Goal: Transaction & Acquisition: Purchase product/service

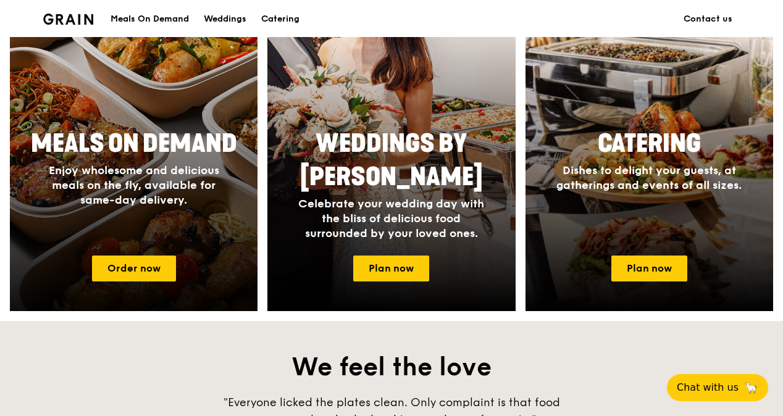
scroll to position [618, 0]
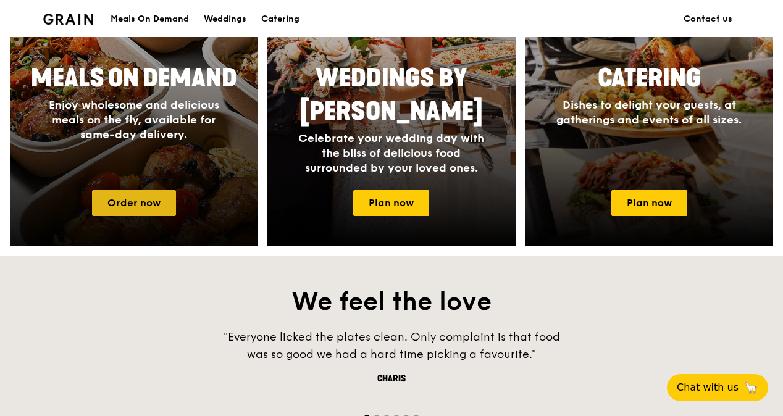
click at [140, 205] on link "Order now" at bounding box center [134, 203] width 84 height 26
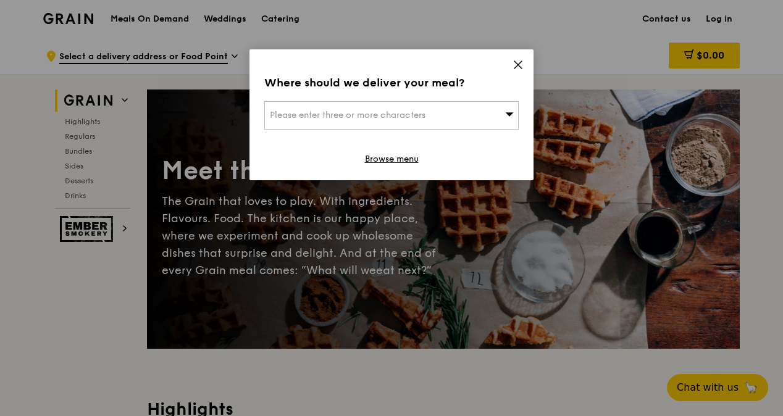
click at [390, 107] on div "Please enter three or more characters" at bounding box center [391, 115] width 255 height 28
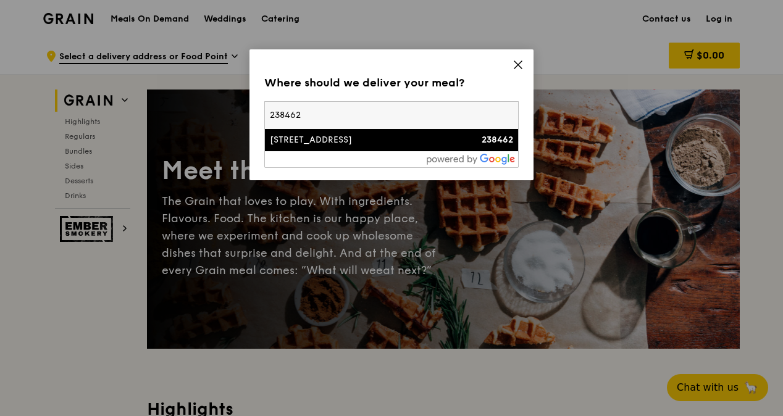
type input "238462"
click at [345, 140] on div "167 Penang Road" at bounding box center [361, 140] width 183 height 12
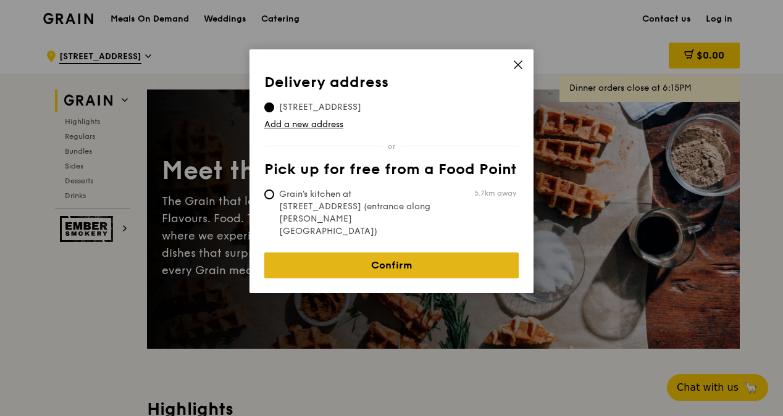
click at [432, 253] on link "Confirm" at bounding box center [391, 266] width 255 height 26
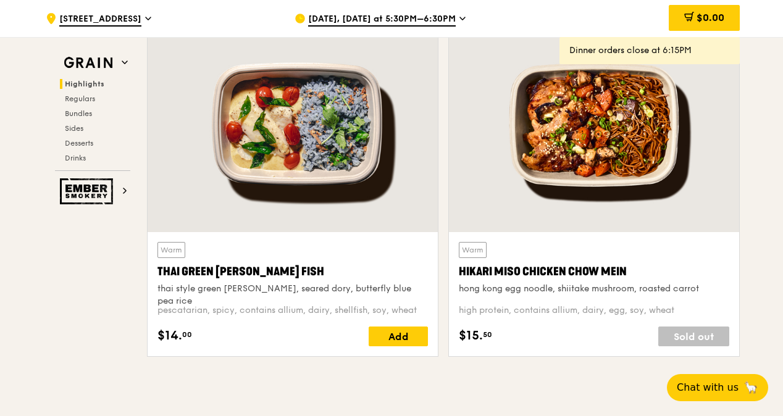
scroll to position [309, 0]
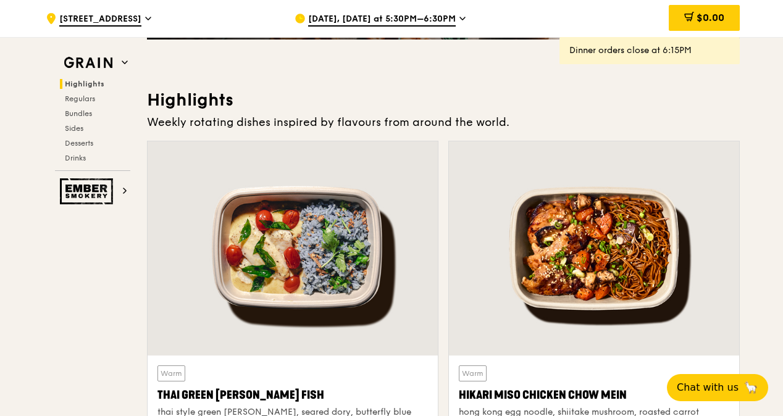
click at [429, 21] on span "Aug 11, Today at 5:30PM–6:30PM" at bounding box center [382, 20] width 148 height 14
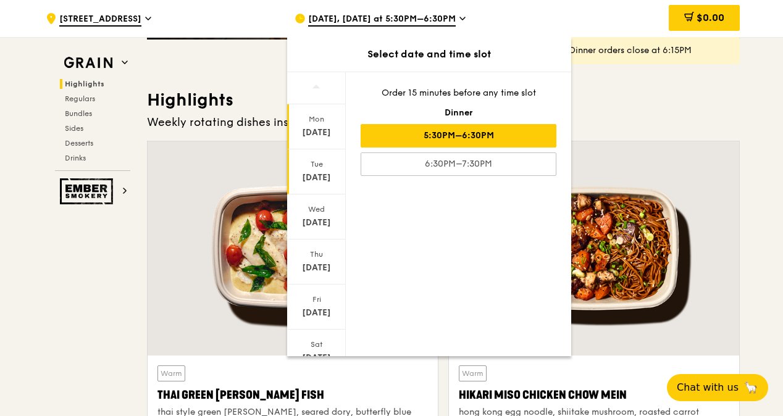
click at [314, 191] on div "Tue Aug 12" at bounding box center [316, 172] width 59 height 45
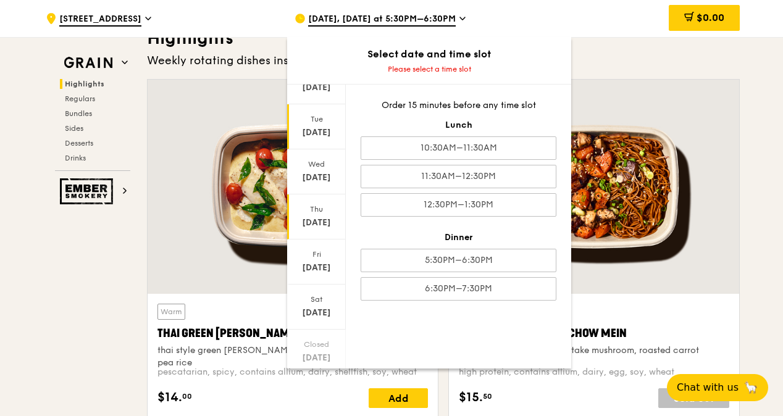
scroll to position [93, 0]
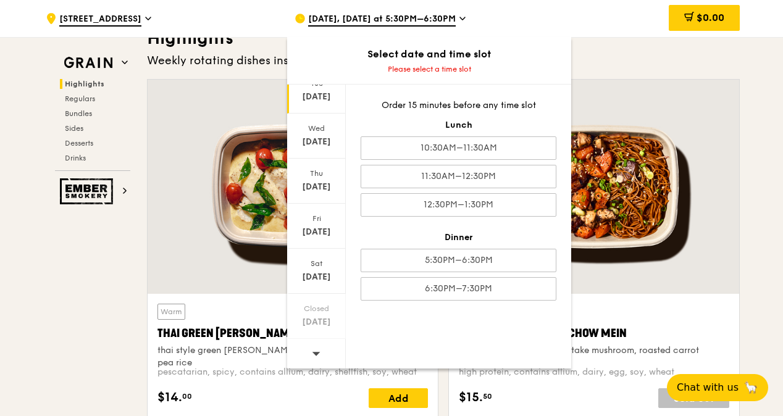
click at [309, 351] on div at bounding box center [316, 355] width 59 height 32
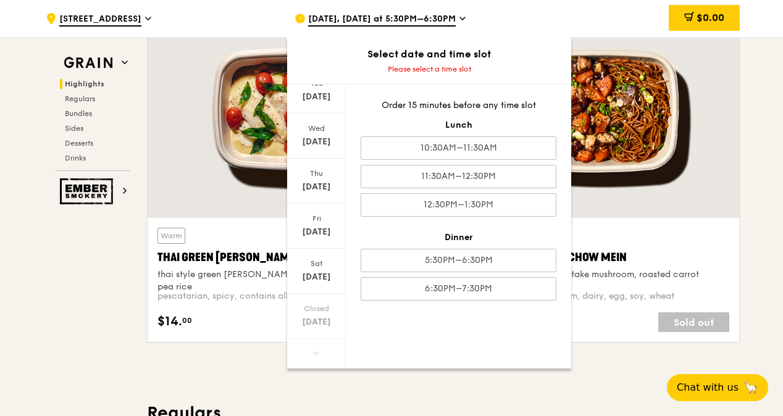
scroll to position [556, 0]
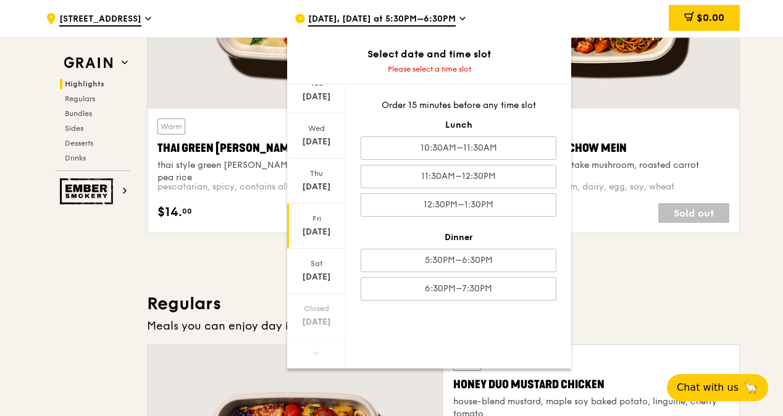
drag, startPoint x: 321, startPoint y: 298, endPoint x: 318, endPoint y: 216, distance: 82.2
click at [318, 216] on div "Mon Aug 18 Tue Aug 19 Wed Aug 20 Thu Aug 21 Fri Aug 22 Sat Aug 23 Closed Aug 24" at bounding box center [316, 227] width 59 height 284
click at [326, 339] on div at bounding box center [316, 355] width 59 height 32
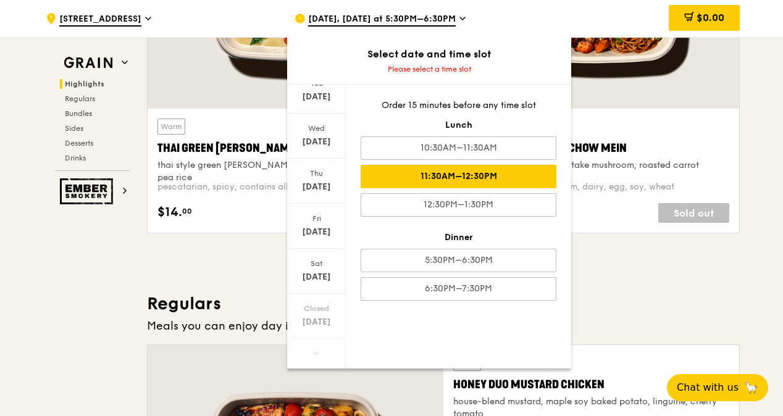
click at [463, 182] on div "11:30AM–12:30PM" at bounding box center [459, 176] width 196 height 23
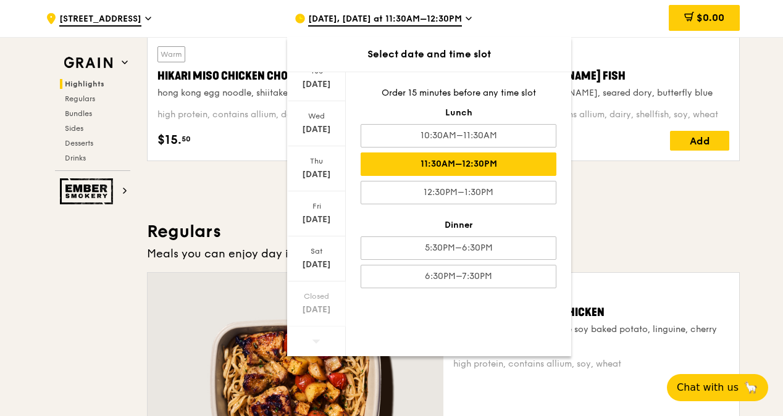
scroll to position [680, 0]
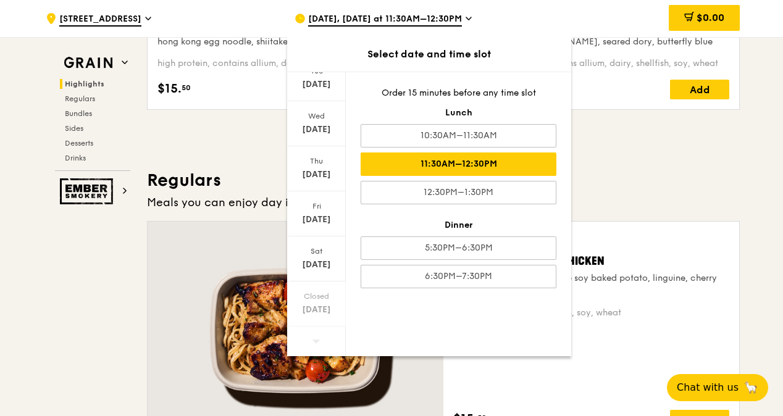
click at [646, 182] on h3 "Regulars" at bounding box center [443, 180] width 593 height 22
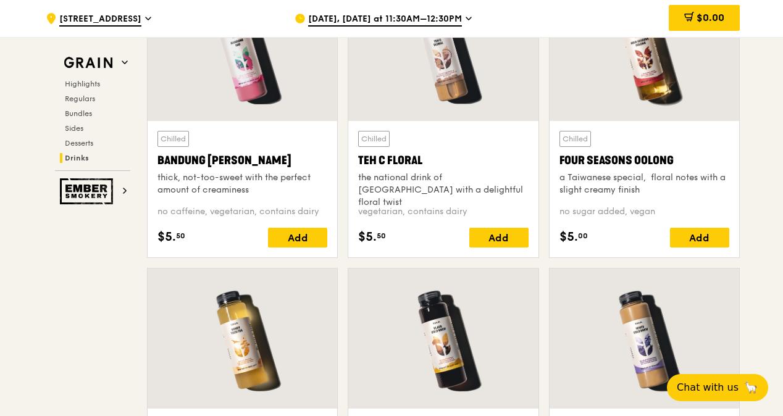
scroll to position [4510, 0]
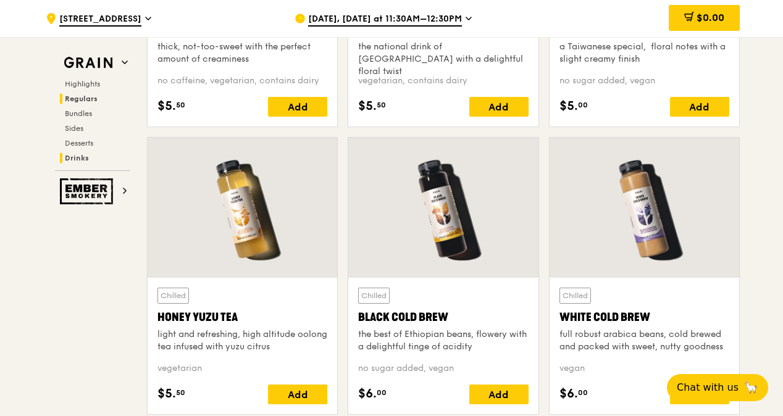
click at [83, 95] on span "Regulars" at bounding box center [81, 99] width 33 height 9
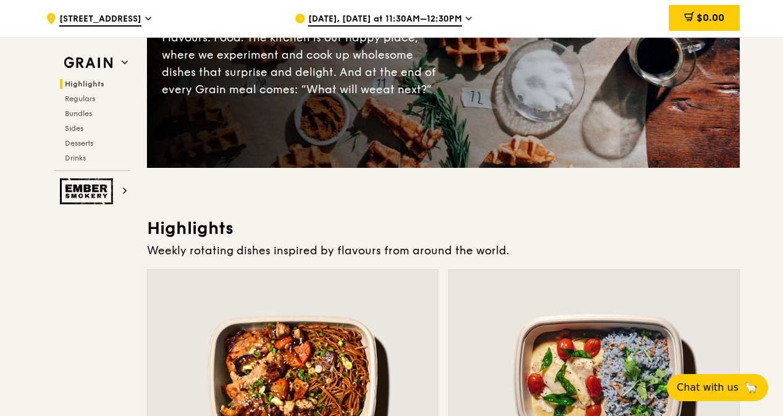
scroll to position [0, 0]
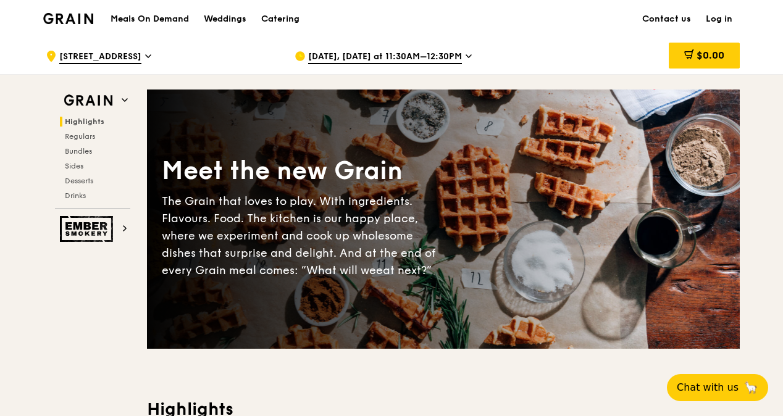
click at [161, 22] on h1 "Meals On Demand" at bounding box center [150, 19] width 78 height 12
click at [141, 17] on h1 "Meals On Demand" at bounding box center [150, 19] width 78 height 12
click at [280, 17] on div "Catering" at bounding box center [280, 19] width 38 height 37
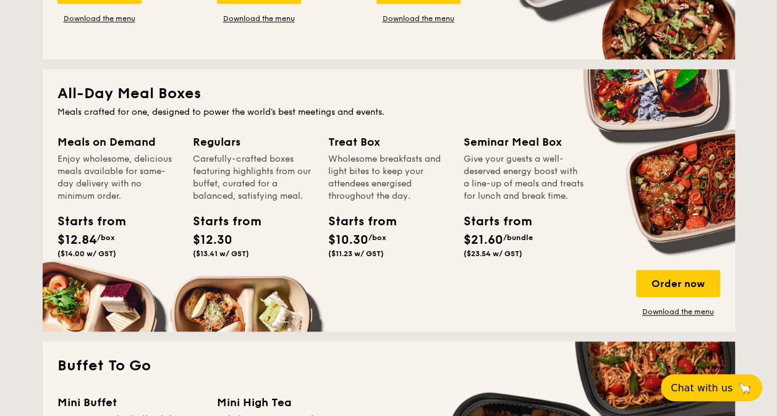
scroll to position [803, 0]
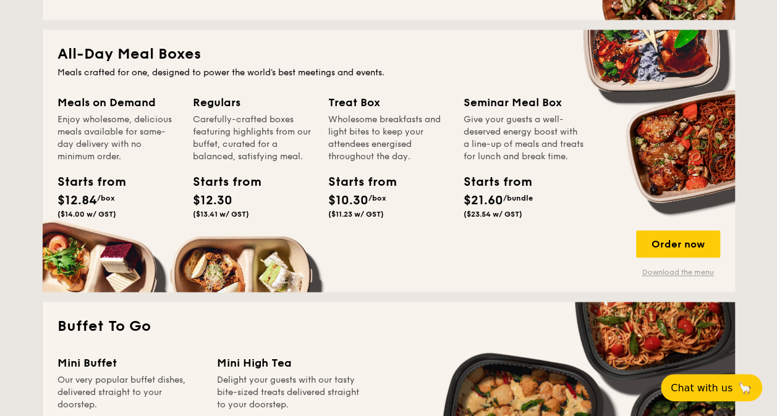
click at [676, 268] on link "Download the menu" at bounding box center [678, 273] width 84 height 10
